Goal: Task Accomplishment & Management: Manage account settings

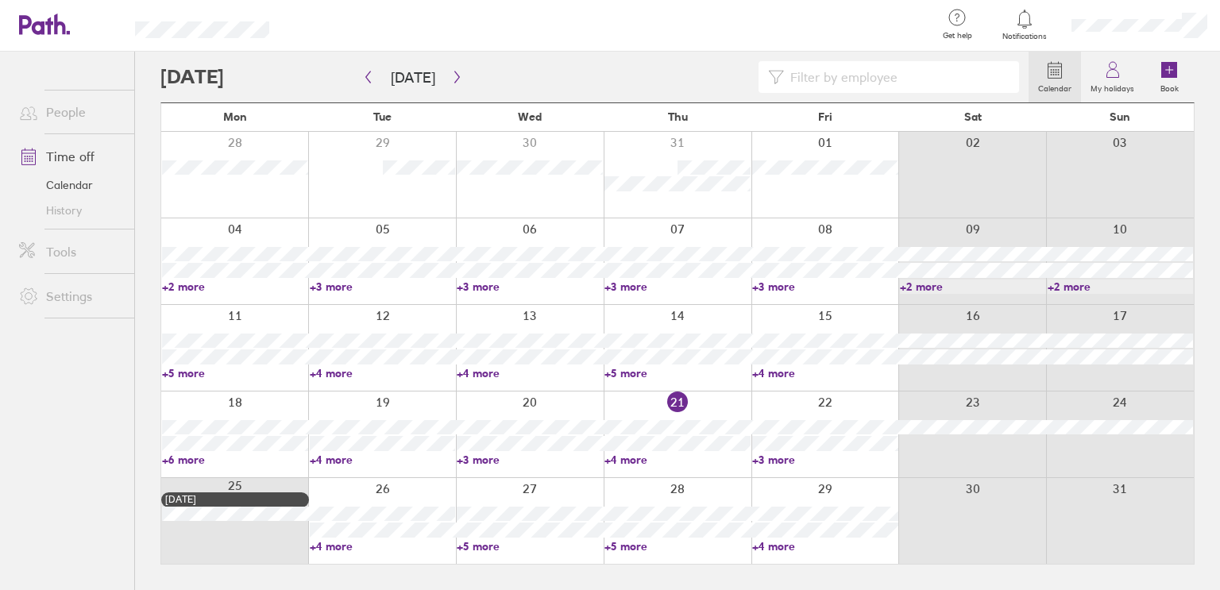
click at [489, 460] on link "+3 more" at bounding box center [530, 460] width 146 height 14
click at [454, 79] on icon "button" at bounding box center [456, 77] width 5 height 12
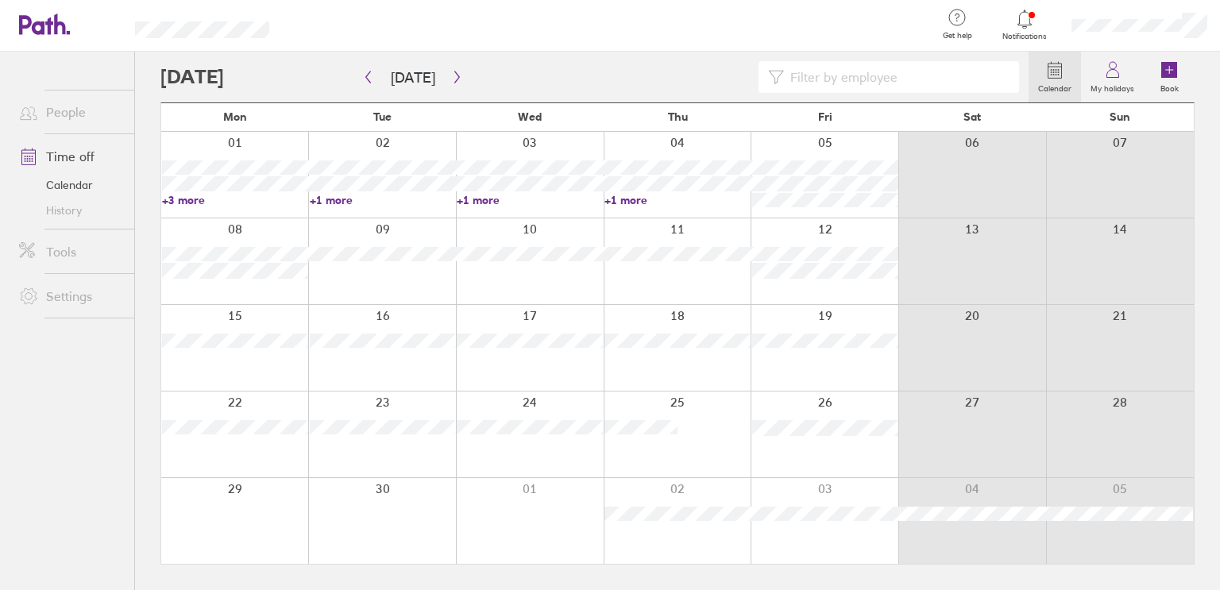
click at [180, 203] on link "+3 more" at bounding box center [235, 200] width 146 height 14
click at [490, 203] on link "+1 more" at bounding box center [530, 200] width 146 height 14
click at [635, 201] on link "+1 more" at bounding box center [678, 200] width 146 height 14
